Goal: Task Accomplishment & Management: Complete application form

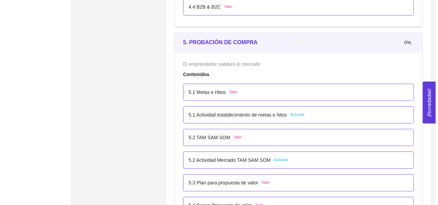
scroll to position [1294, 0]
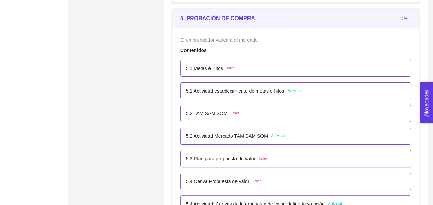
click at [244, 68] on div "5.1 Metas e Hitos Taller" at bounding box center [296, 68] width 220 height 8
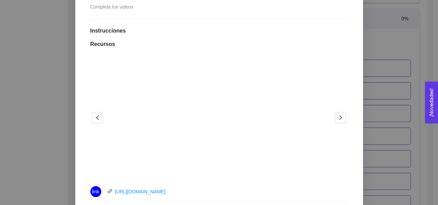
scroll to position [160, 0]
click at [198, 43] on h1 "Recursos" at bounding box center [219, 42] width 258 height 7
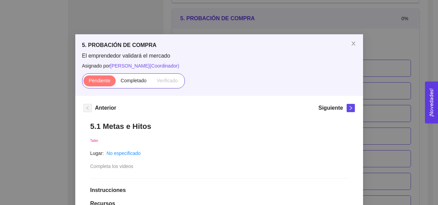
scroll to position [38, 0]
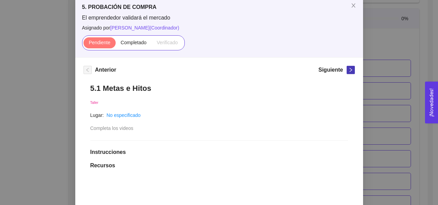
click at [347, 71] on span "right" at bounding box center [351, 69] width 8 height 5
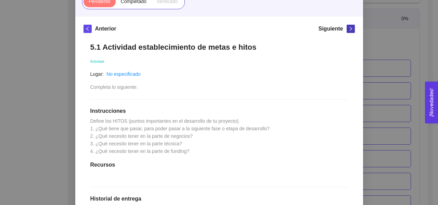
scroll to position [105, 0]
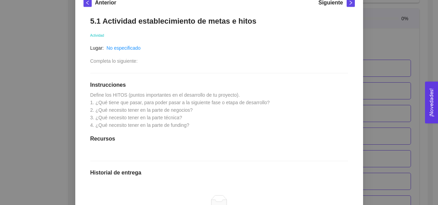
click at [125, 112] on span "Define los HITOS (puntos importantes en el desarrollo de tu proyecto). 1. ¿Qué …" at bounding box center [180, 110] width 180 height 36
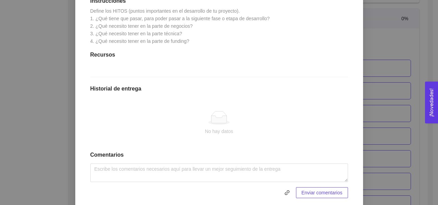
scroll to position [189, 0]
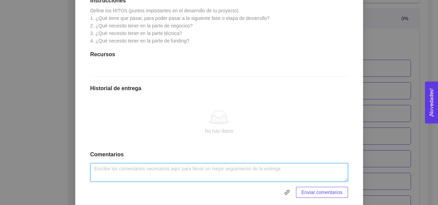
click at [141, 171] on textarea at bounding box center [219, 172] width 258 height 18
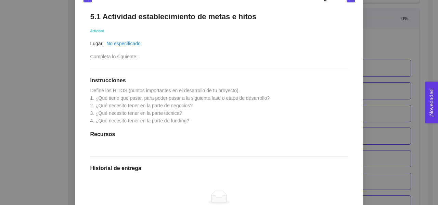
scroll to position [109, 0]
click at [60, 66] on div "5. PROBACIÓN DE COMPRA El emprendedor validará el mercado Asignado por Ana Sofi…" at bounding box center [219, 102] width 438 height 205
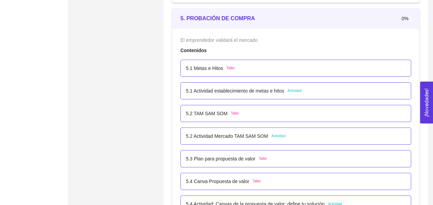
click at [238, 67] on div "5.1 Metas e Hitos Taller" at bounding box center [296, 68] width 220 height 8
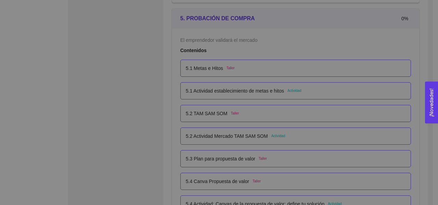
scroll to position [0, 0]
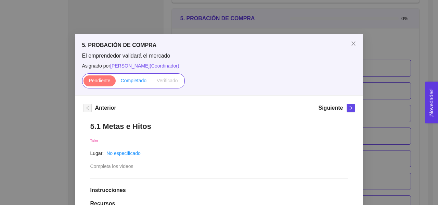
click at [133, 79] on span "Completado" at bounding box center [134, 80] width 26 height 5
click at [116, 82] on input "Completado" at bounding box center [116, 82] width 0 height 0
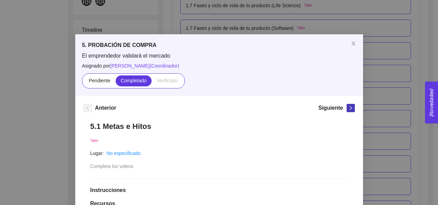
click at [349, 108] on icon "right" at bounding box center [350, 108] width 2 height 4
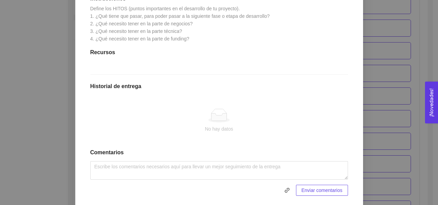
scroll to position [192, 0]
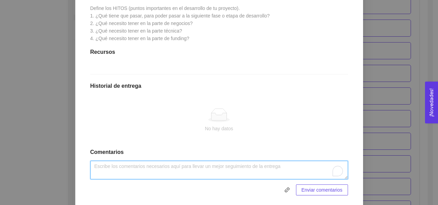
click at [158, 167] on textarea "To enrich screen reader interactions, please activate Accessibility in Grammarl…" at bounding box center [219, 169] width 258 height 18
paste textarea "Metas "Riego 360" busca posicionarse como líder en riego inteligente en Chihuah…"
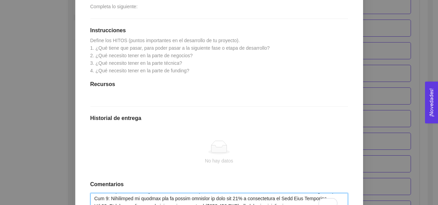
scroll to position [160, 0]
type textarea "Metas "Riego 360" busca posicionarse como líder en riego inteligente en Chihuah…"
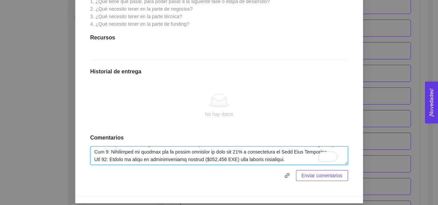
scroll to position [207, 0]
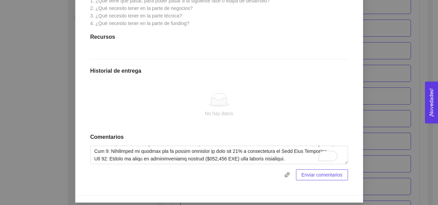
click at [318, 175] on span "Enviar comentarios" at bounding box center [321, 175] width 41 height 8
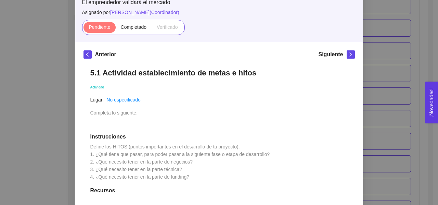
scroll to position [53, 0]
click at [134, 27] on span "Completado" at bounding box center [134, 26] width 26 height 5
click at [116, 29] on input "Completado" at bounding box center [116, 29] width 0 height 0
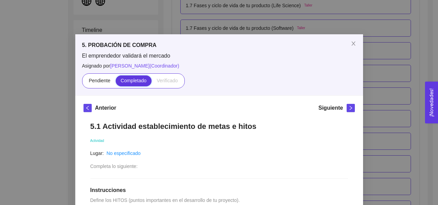
scroll to position [6, 0]
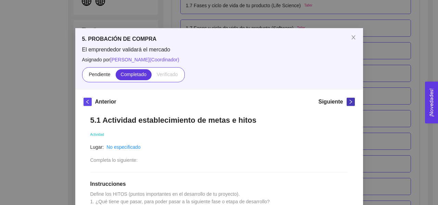
click at [349, 100] on icon "right" at bounding box center [350, 101] width 5 height 5
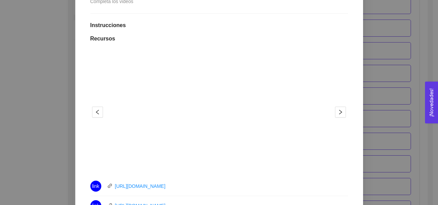
scroll to position [0, 0]
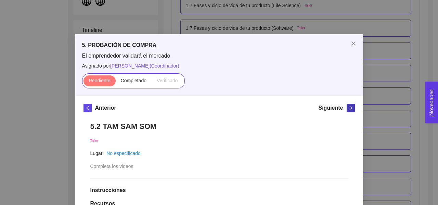
click at [347, 106] on span "right" at bounding box center [351, 107] width 8 height 5
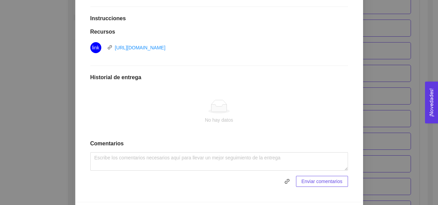
scroll to position [179, 0]
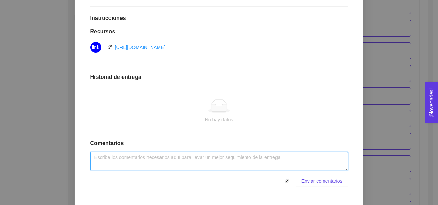
click at [151, 158] on textarea at bounding box center [219, 161] width 258 height 18
paste textarea "El análisis TAM-SAM-SOM cuantifica el potencial de mercado para "Riego 360" en …"
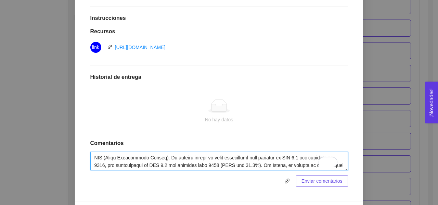
scroll to position [0, 0]
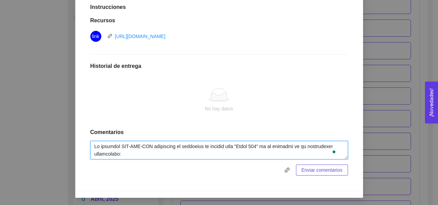
type textarea "El análisis TAM-SAM-SOM cuantifica el potencial de mercado para "Riego 360" en …"
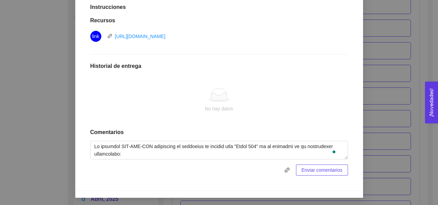
click at [316, 171] on span "Enviar comentarios" at bounding box center [321, 170] width 41 height 8
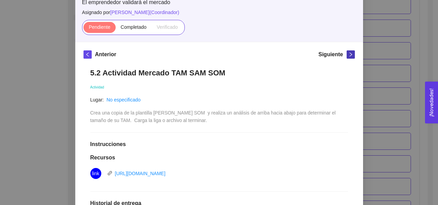
click at [349, 56] on icon "right" at bounding box center [350, 54] width 5 height 5
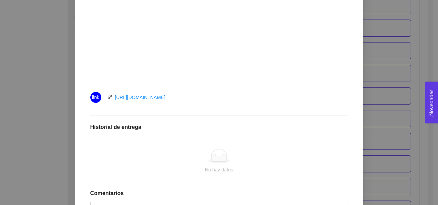
scroll to position [314, 0]
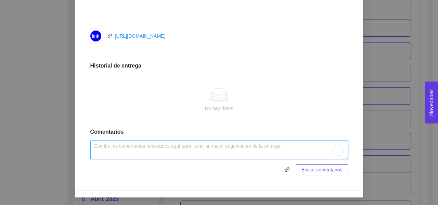
click at [196, 142] on textarea "To enrich screen reader interactions, please activate Accessibility in Grammarl…" at bounding box center [219, 149] width 258 height 18
paste textarea "La propuesta de valor de "Riego 360" es: "Optimiza el agua, maximiza tu cosecha…"
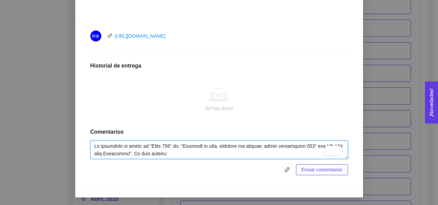
scroll to position [103, 0]
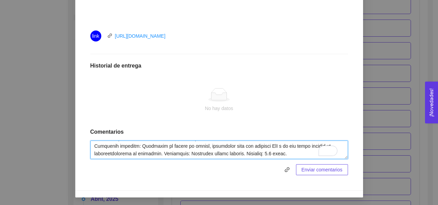
type textarea "La propuesta de valor de "Riego 360" es: "Optimiza el agua, maximiza tu cosecha…"
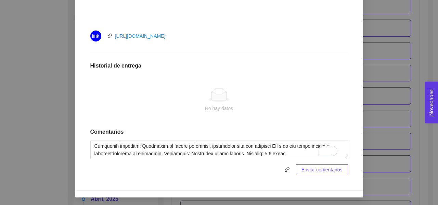
click at [310, 169] on span "Enviar comentarios" at bounding box center [321, 170] width 41 height 8
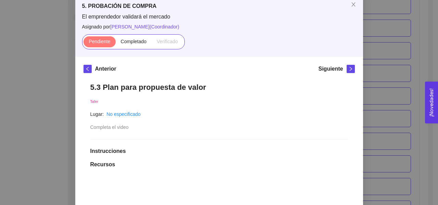
scroll to position [0, 0]
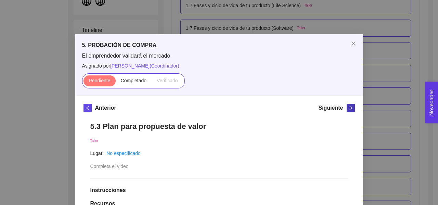
click at [347, 110] on button "button" at bounding box center [351, 108] width 8 height 8
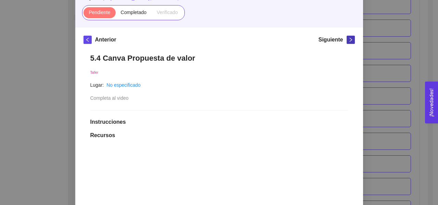
scroll to position [62, 0]
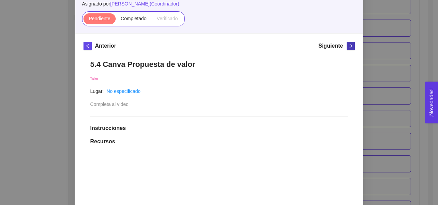
click at [348, 46] on icon "right" at bounding box center [350, 45] width 5 height 5
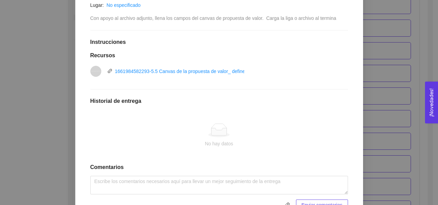
scroll to position [144, 0]
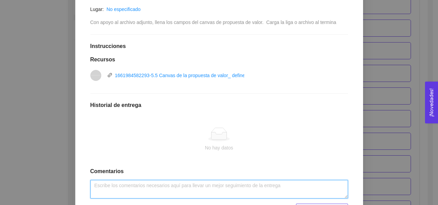
click at [148, 184] on textarea at bounding box center [219, 189] width 258 height 18
paste textarea "La propuesta de valor de "Riego 360" es: "Optimiza el agua, maximiza tu cosecha…"
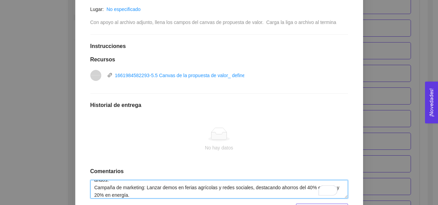
scroll to position [183, 0]
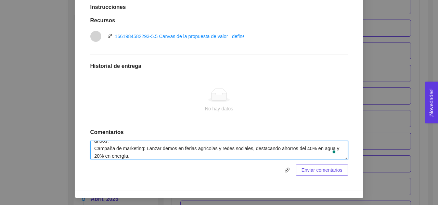
type textarea "La propuesta de valor de "Riego 360" es: "Optimiza el agua, maximiza tu cosecha…"
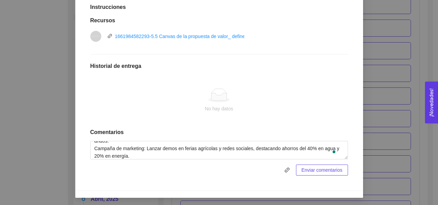
click at [315, 172] on span "Enviar comentarios" at bounding box center [321, 170] width 41 height 8
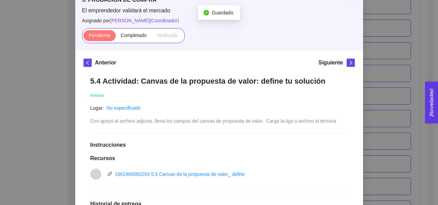
scroll to position [36, 0]
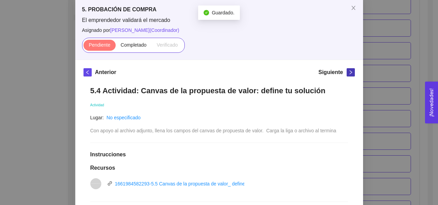
click at [348, 70] on icon "right" at bounding box center [350, 72] width 5 height 5
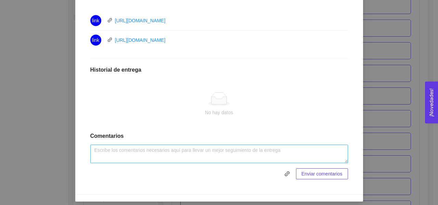
scroll to position [331, 0]
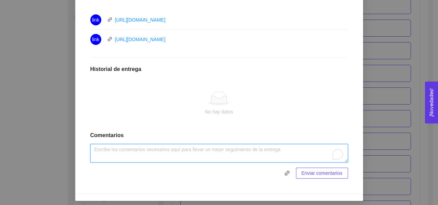
click at [147, 155] on textarea "To enrich screen reader interactions, please activate Accessibility in Grammarl…" at bounding box center [219, 153] width 258 height 18
paste textarea "Canales de Venta: Ferias agrícolas: Demos en eventos como Expo Agro Chihuahua y…"
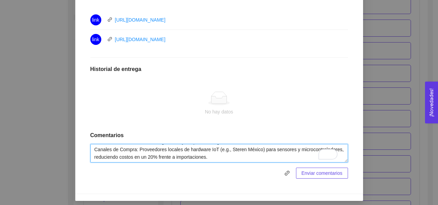
scroll to position [36, 0]
type textarea "Canales de Venta: Ferias agrícolas: Demos en eventos como Expo Agro Chihuahua y…"
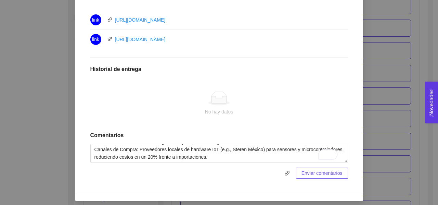
click at [307, 169] on span "Enviar comentarios" at bounding box center [321, 173] width 41 height 8
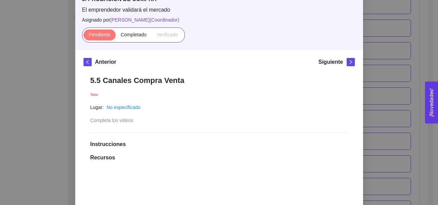
scroll to position [18, 0]
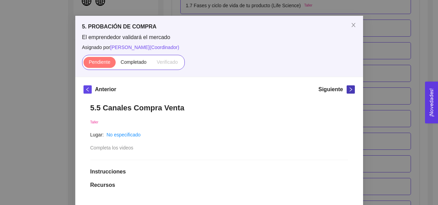
click at [349, 90] on icon "right" at bounding box center [350, 89] width 5 height 5
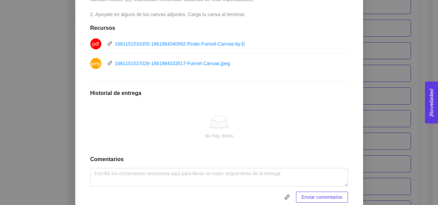
scroll to position [258, 0]
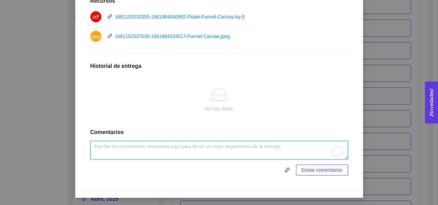
click at [207, 150] on textarea "To enrich screen reader interactions, please activate Accessibility in Grammarl…" at bounding box center [219, 150] width 258 height 18
paste textarea "Canales de Venta: Ferias agrícolas: Demos en eventos como Expo Agro Chihuahua y…"
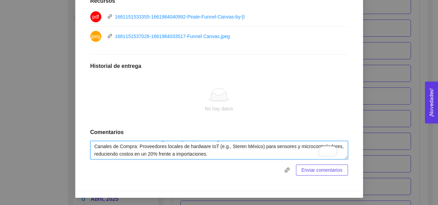
scroll to position [36, 0]
type textarea "Canales de Venta: Ferias agrícolas: Demos en eventos como Expo Agro Chihuahua y…"
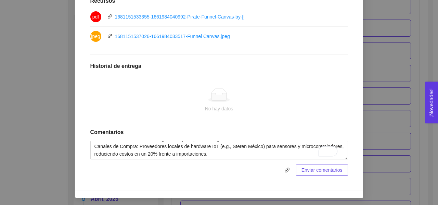
click at [307, 170] on span "Enviar comentarios" at bounding box center [321, 170] width 41 height 8
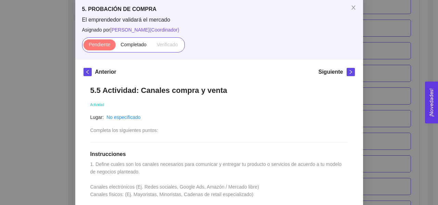
scroll to position [34, 0]
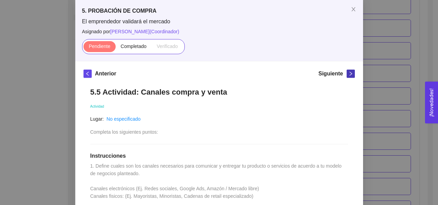
click at [349, 74] on icon "right" at bounding box center [350, 74] width 2 height 4
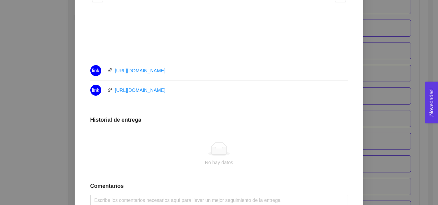
scroll to position [334, 0]
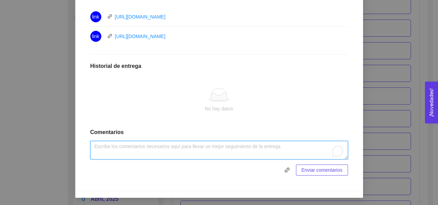
click at [144, 147] on textarea "To enrich screen reader interactions, please activate Accessibility in Grammarl…" at bounding box center [219, 150] width 258 height 18
paste textarea "Modelos de ingresos: Freemium: App básica gratuita con monitoreo limitado; susc…"
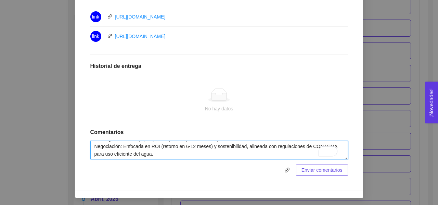
scroll to position [43, 0]
type textarea "Modelos de ingresos: Freemium: App básica gratuita con monitoreo limitado; susc…"
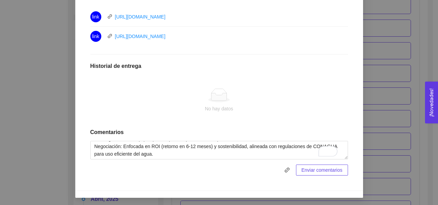
click at [309, 169] on span "Enviar comentarios" at bounding box center [321, 170] width 41 height 8
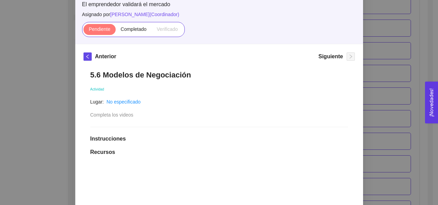
scroll to position [35, 0]
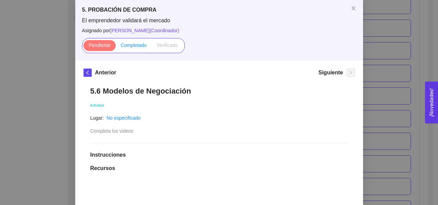
click at [133, 46] on span "Completado" at bounding box center [134, 44] width 26 height 5
click at [116, 47] on input "Completado" at bounding box center [116, 47] width 0 height 0
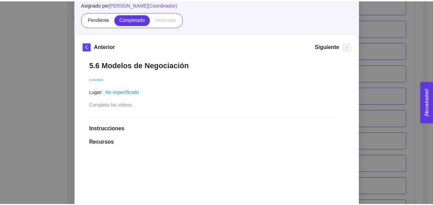
scroll to position [0, 0]
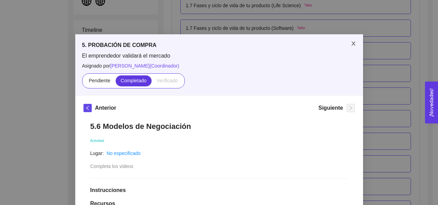
click at [351, 45] on icon "close" at bounding box center [353, 43] width 4 height 4
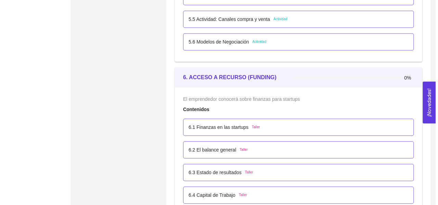
scroll to position [1525, 0]
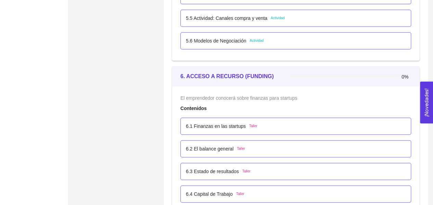
click at [261, 126] on div "6.1 Finanzas en las startups Taller" at bounding box center [296, 126] width 220 height 8
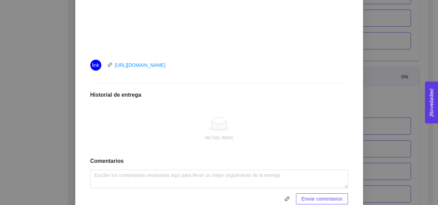
scroll to position [314, 0]
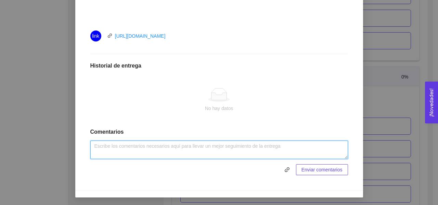
click at [156, 145] on textarea at bounding box center [219, 149] width 258 height 18
paste textarea "Las finanzas de "Riego 360" se basan en: Bootstrapping: Inversión inicial de $2…"
type textarea "Las finanzas de "Riego 360" se basan en: Bootstrapping: Inversión inicial de $2…"
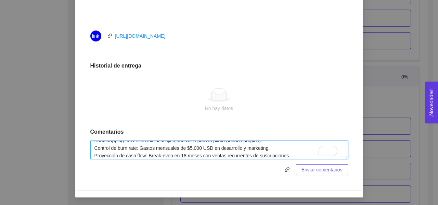
scroll to position [13, 0]
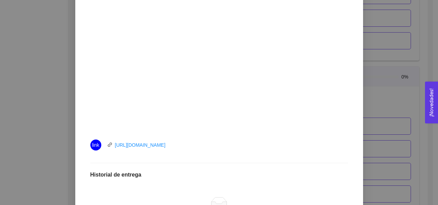
scroll to position [314, 0]
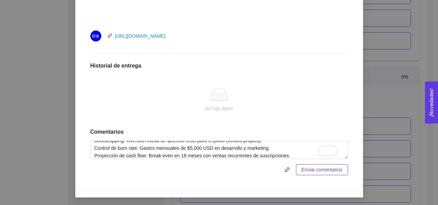
type textarea "Las finanzas de "Riego 360" se basan en: Bootstrapping: Inversión inicial de $2…"
click at [311, 171] on span "Enviar comentarios" at bounding box center [321, 170] width 41 height 8
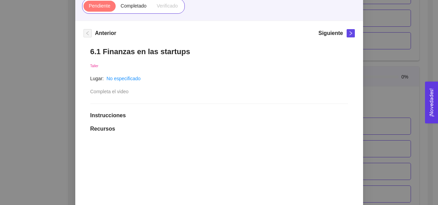
scroll to position [53, 0]
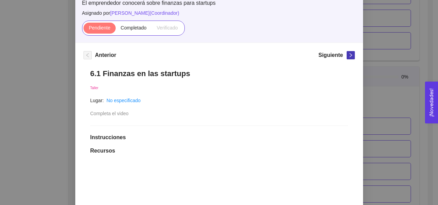
click at [347, 56] on span "right" at bounding box center [351, 55] width 8 height 5
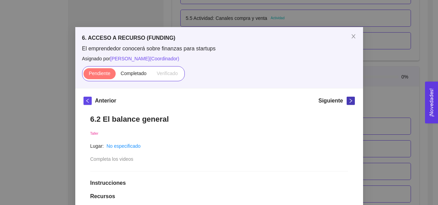
scroll to position [0, 0]
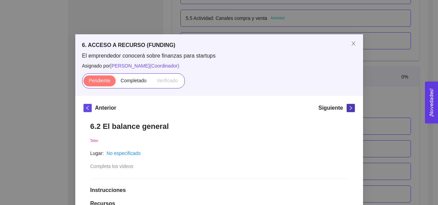
click at [350, 108] on span "right" at bounding box center [351, 107] width 8 height 5
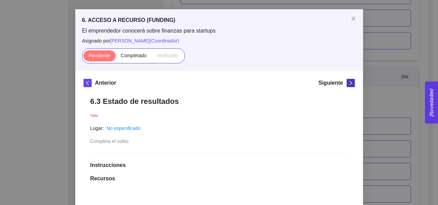
scroll to position [24, 0]
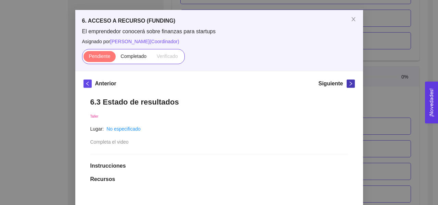
click at [349, 82] on icon "right" at bounding box center [350, 83] width 2 height 4
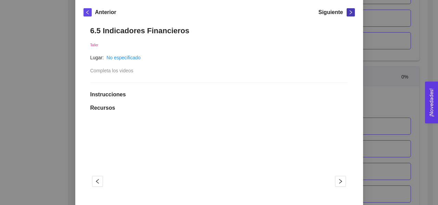
scroll to position [95, 0]
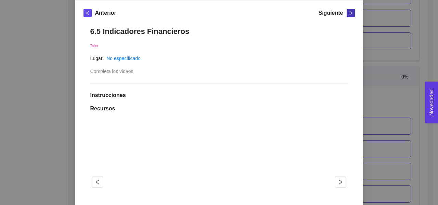
click at [348, 11] on icon "right" at bounding box center [350, 13] width 5 height 5
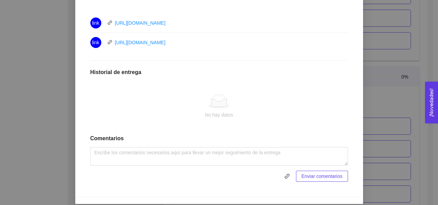
scroll to position [334, 0]
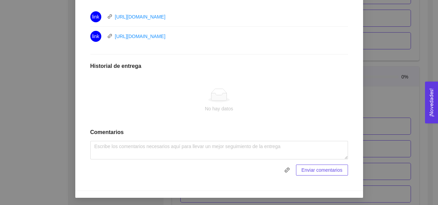
click at [389, 92] on div "6. ACCESO A RECURSO (FUNDING) El emprendedor conocerá sobre finanzas para start…" at bounding box center [219, 102] width 438 height 205
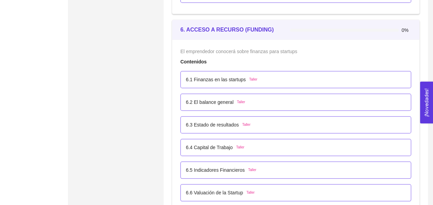
scroll to position [1572, 0]
